Goal: Find specific page/section: Find specific page/section

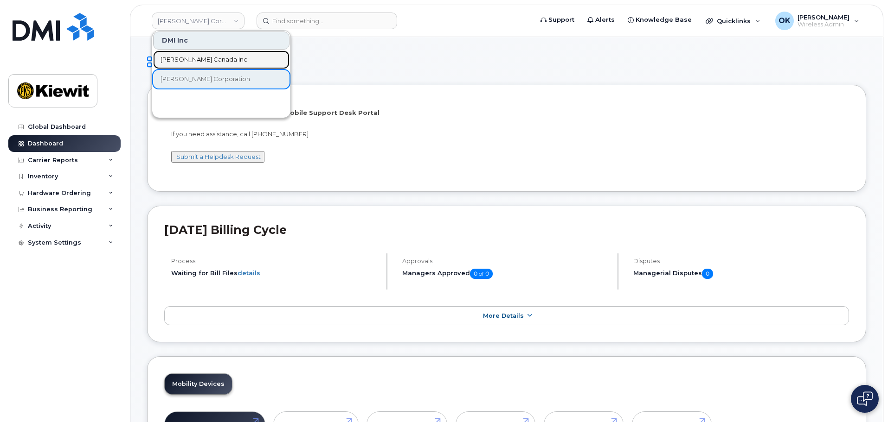
drag, startPoint x: 227, startPoint y: 65, endPoint x: 262, endPoint y: 47, distance: 39.8
click at [227, 65] on link "[PERSON_NAME] Canada Inc" at bounding box center [221, 60] width 136 height 19
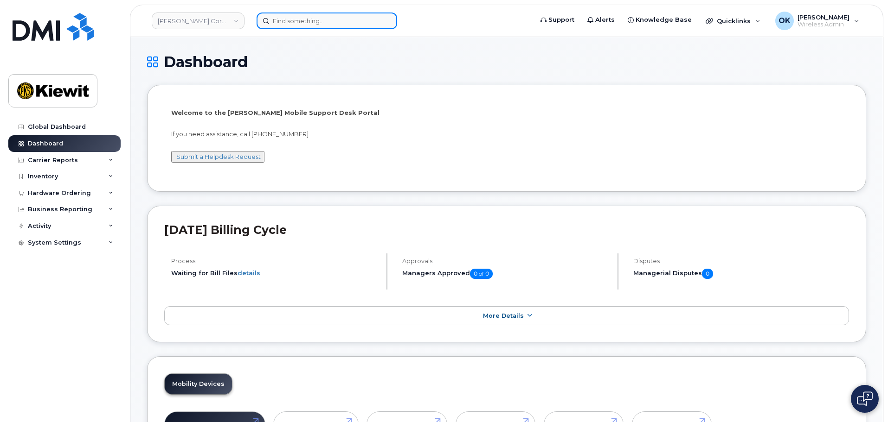
click at [290, 25] on input at bounding box center [326, 21] width 141 height 17
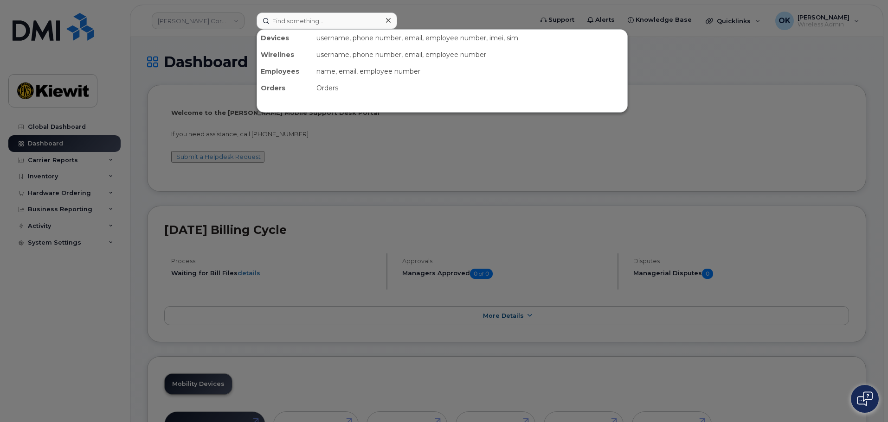
click at [235, 23] on div at bounding box center [444, 211] width 888 height 422
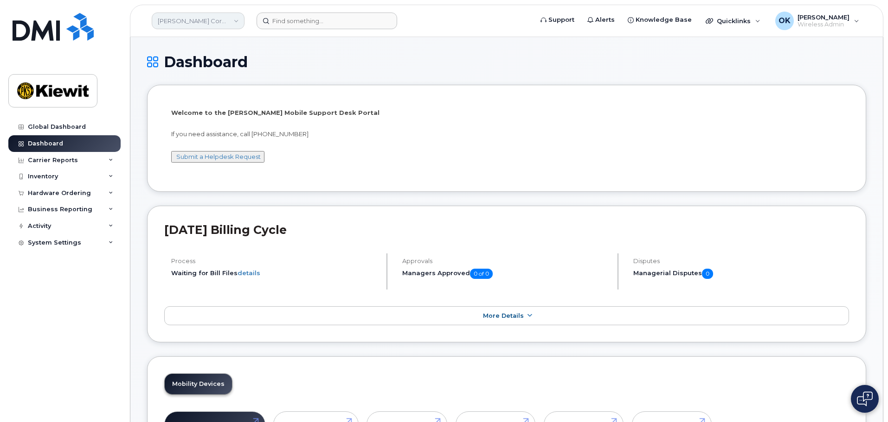
click at [211, 25] on link "Kiewit Corporation" at bounding box center [198, 21] width 93 height 17
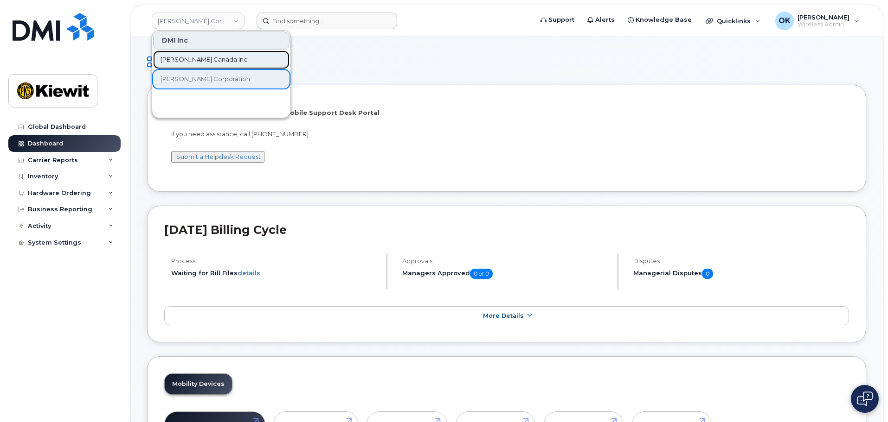
click at [199, 67] on link "[PERSON_NAME] Canada Inc" at bounding box center [221, 60] width 136 height 19
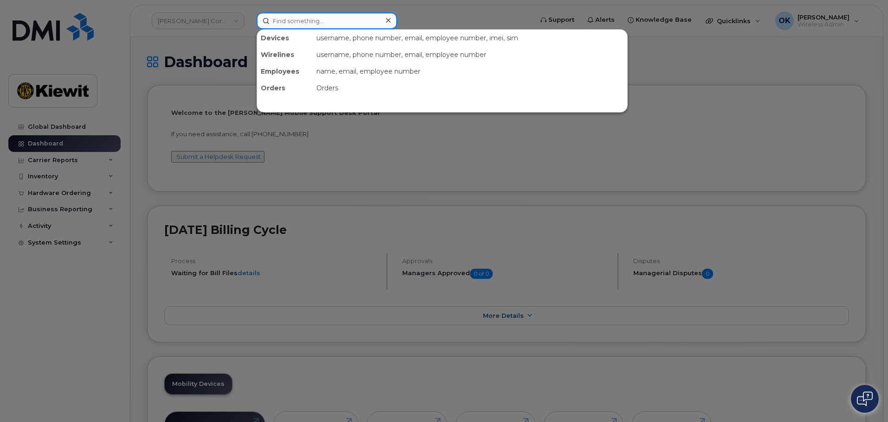
click at [283, 19] on input at bounding box center [326, 21] width 141 height 17
click at [236, 23] on div at bounding box center [444, 211] width 888 height 422
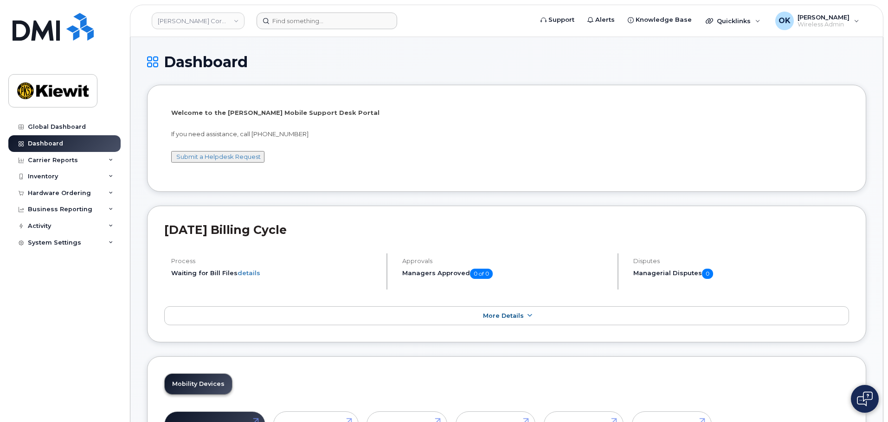
click at [236, 23] on link "Kiewit Corporation" at bounding box center [198, 21] width 93 height 17
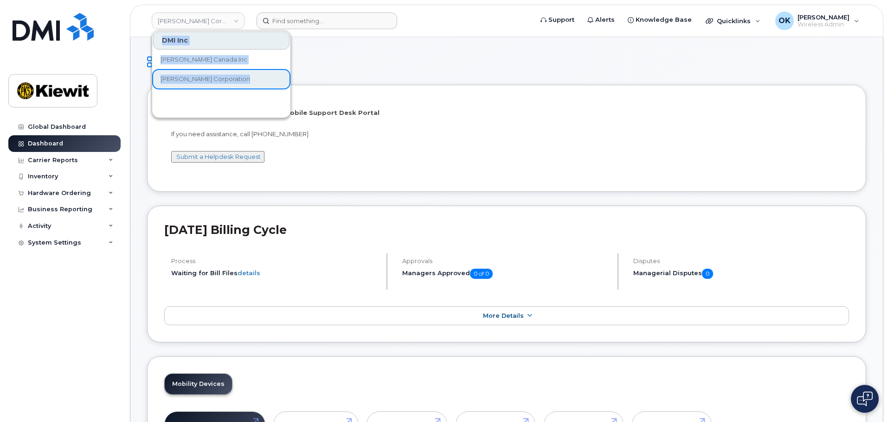
click at [203, 61] on span "[PERSON_NAME] Canada Inc" at bounding box center [203, 59] width 87 height 9
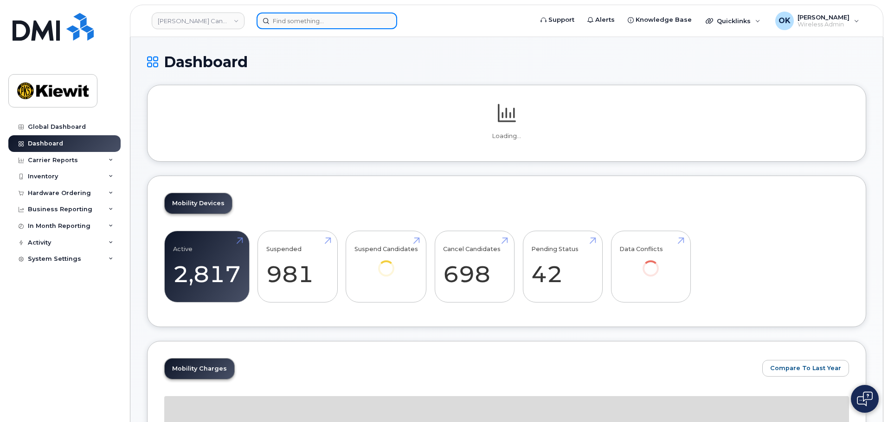
click at [293, 22] on input at bounding box center [326, 21] width 141 height 17
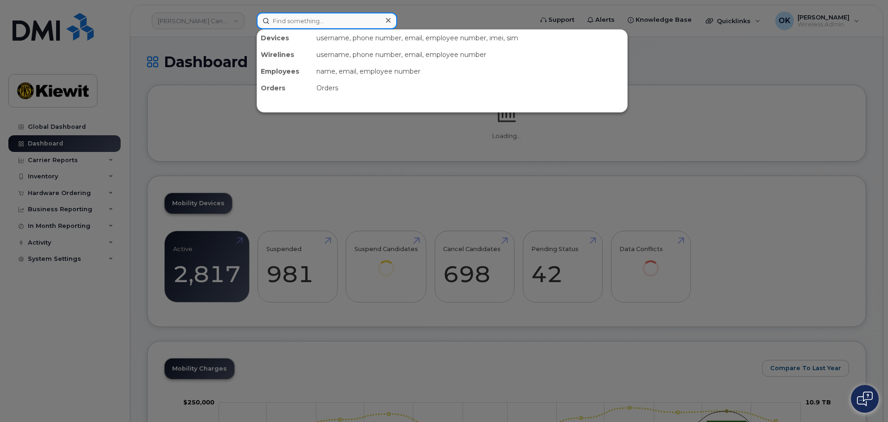
paste input "00579842"
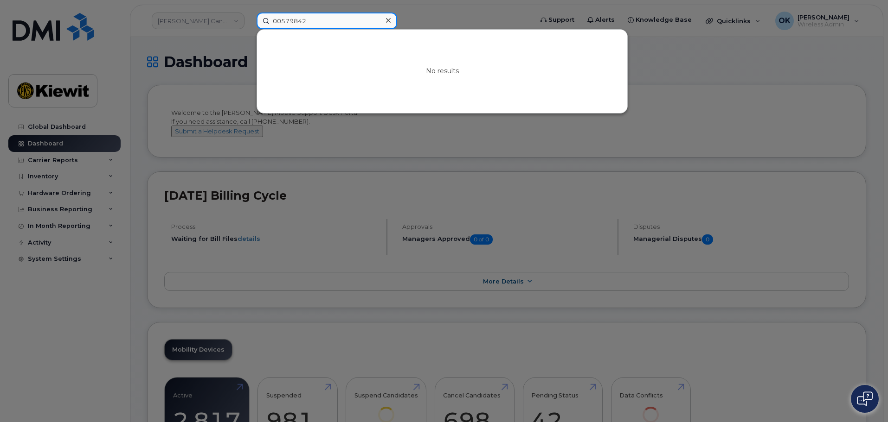
drag, startPoint x: 280, startPoint y: 21, endPoint x: 251, endPoint y: 22, distance: 29.2
click at [253, 23] on div "00579842 No results" at bounding box center [391, 21] width 285 height 17
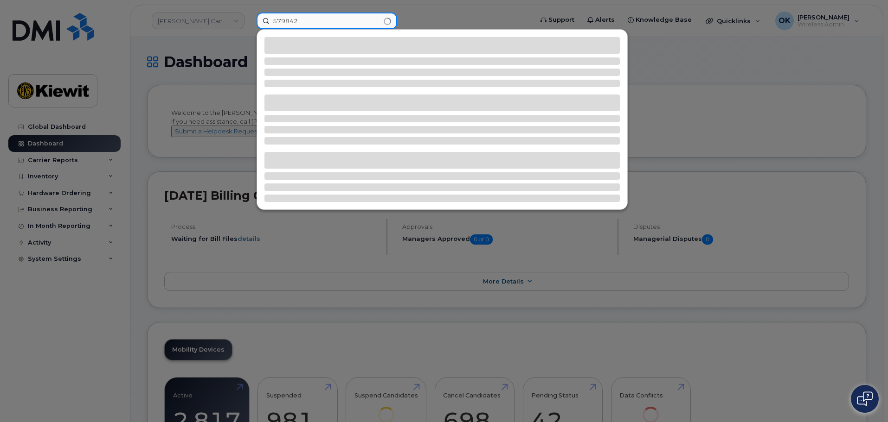
type input "579842"
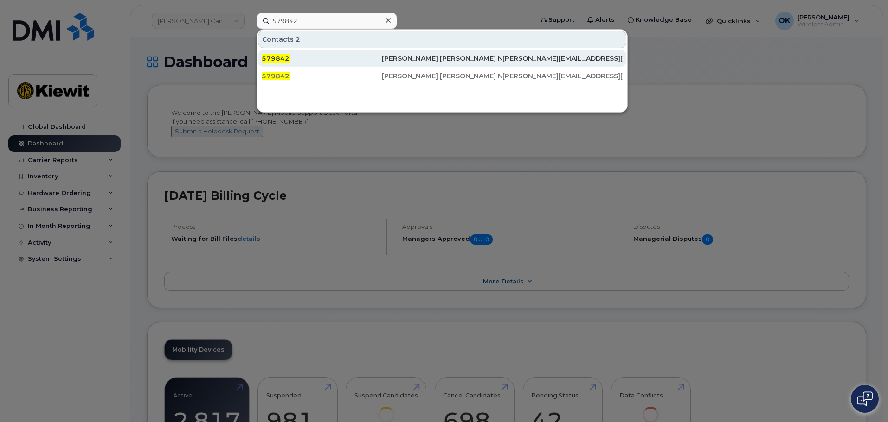
click at [444, 63] on div "[PERSON_NAME] [PERSON_NAME] N" at bounding box center [442, 58] width 120 height 9
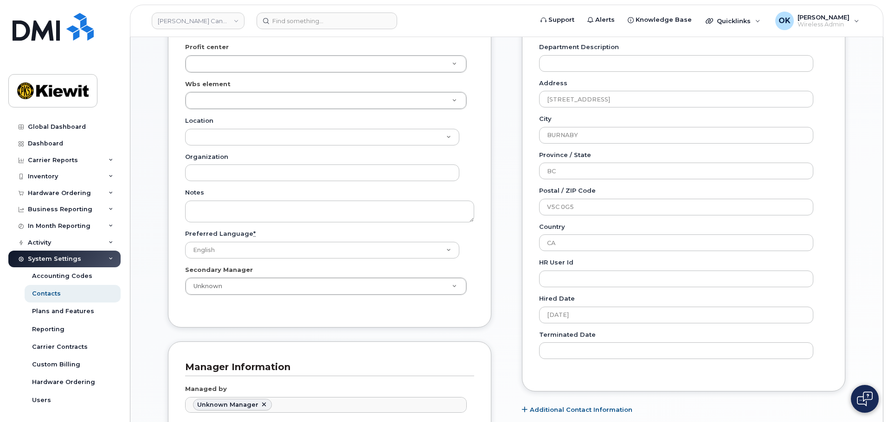
scroll to position [417, 0]
